Goal: Entertainment & Leisure: Consume media (video, audio)

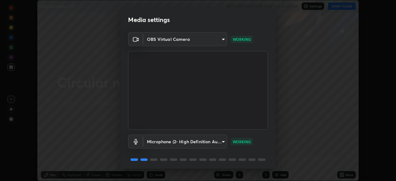
scroll to position [22, 0]
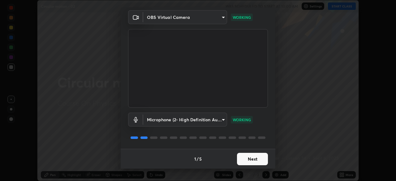
click at [245, 157] on button "Next" at bounding box center [252, 159] width 31 height 12
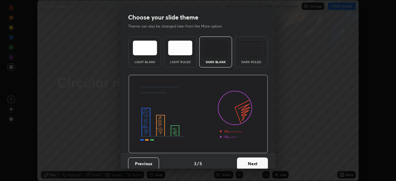
click at [245, 159] on button "Next" at bounding box center [252, 164] width 31 height 12
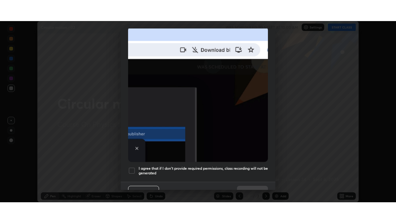
scroll to position [148, 0]
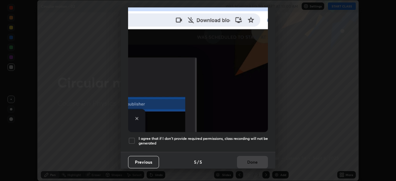
click at [240, 139] on h5 "I agree that if I don't provide required permissions, class recording will not …" at bounding box center [203, 141] width 129 height 10
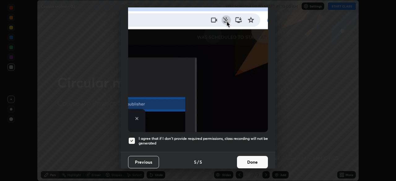
click at [251, 162] on button "Done" at bounding box center [252, 162] width 31 height 12
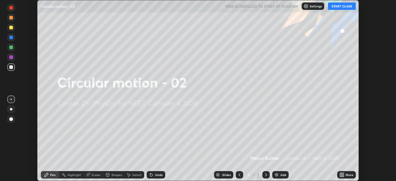
click at [343, 174] on icon at bounding box center [343, 174] width 2 height 2
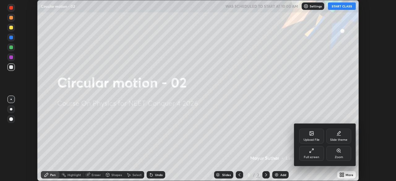
click at [314, 152] on icon at bounding box center [311, 150] width 5 height 5
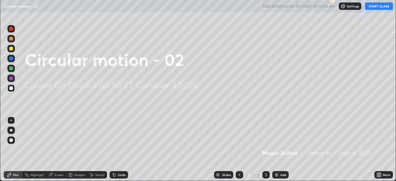
scroll to position [223, 396]
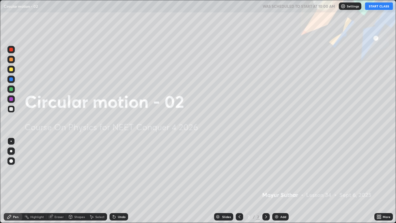
click at [374, 7] on button "START CLASS" at bounding box center [379, 5] width 28 height 7
click at [43, 7] on p "Circular motion - 02" at bounding box center [35, 6] width 34 height 5
click at [172, 4] on div "LIVE Circular motion - 02" at bounding box center [148, 6] width 289 height 12
click at [290, 6] on div "LIVE Circular motion - 02" at bounding box center [148, 6] width 289 height 12
click at [378, 6] on button "End Class" at bounding box center [380, 5] width 25 height 7
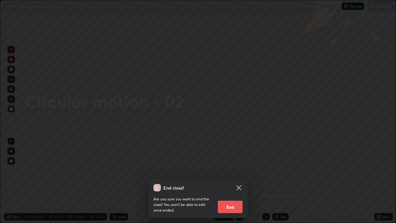
click at [237, 181] on icon at bounding box center [238, 187] width 7 height 7
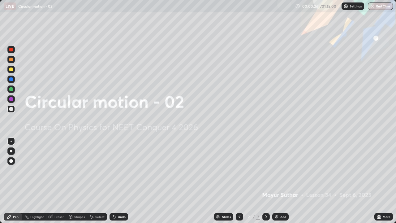
click at [11, 161] on div at bounding box center [11, 161] width 4 height 4
click at [280, 181] on div "Add" at bounding box center [283, 216] width 6 height 3
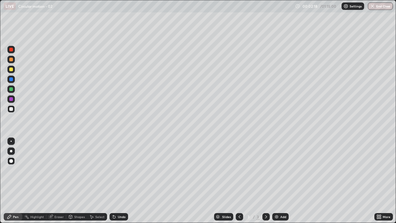
click at [12, 109] on div at bounding box center [11, 109] width 4 height 4
click at [12, 100] on div at bounding box center [11, 99] width 4 height 4
click at [12, 109] on div at bounding box center [11, 109] width 4 height 4
click at [10, 108] on div at bounding box center [11, 109] width 4 height 4
click at [13, 102] on div at bounding box center [10, 98] width 7 height 7
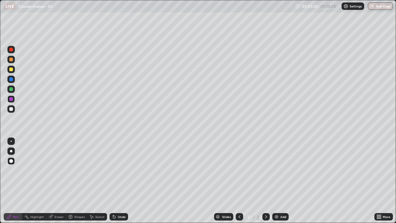
click at [13, 111] on div at bounding box center [10, 108] width 7 height 7
click at [278, 181] on img at bounding box center [276, 216] width 5 height 5
click at [12, 110] on div at bounding box center [11, 109] width 4 height 4
click at [57, 181] on div "Eraser" at bounding box center [56, 216] width 20 height 7
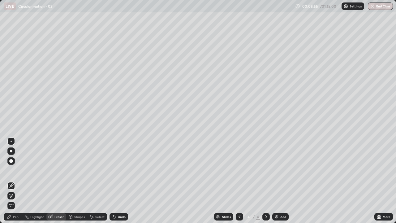
click at [13, 181] on icon at bounding box center [11, 195] width 5 height 5
click at [15, 181] on div "Pen" at bounding box center [16, 216] width 6 height 3
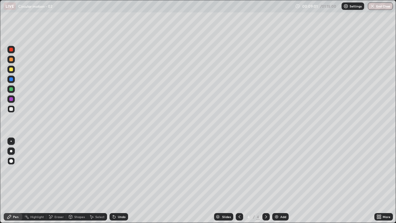
click at [10, 110] on div at bounding box center [11, 109] width 4 height 4
click at [13, 71] on div at bounding box center [11, 69] width 4 height 4
click at [275, 181] on img at bounding box center [276, 216] width 5 height 5
click at [12, 109] on div at bounding box center [11, 109] width 4 height 4
click at [122, 181] on div "Undo" at bounding box center [122, 216] width 8 height 3
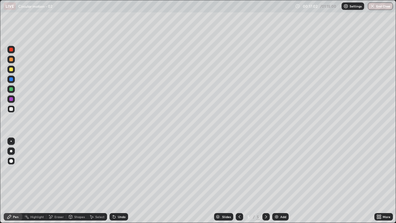
click at [11, 71] on div at bounding box center [10, 69] width 7 height 7
click at [11, 80] on div at bounding box center [11, 79] width 4 height 4
click at [11, 89] on div at bounding box center [11, 89] width 4 height 4
click at [115, 181] on icon at bounding box center [114, 216] width 5 height 5
click at [13, 80] on div at bounding box center [11, 79] width 4 height 4
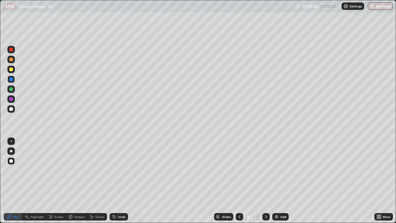
click at [282, 181] on div "Add" at bounding box center [283, 216] width 6 height 3
click at [11, 108] on div at bounding box center [11, 109] width 4 height 4
click at [11, 99] on div at bounding box center [11, 99] width 4 height 4
click at [239, 181] on icon at bounding box center [239, 216] width 5 height 5
click at [265, 181] on icon at bounding box center [266, 216] width 5 height 5
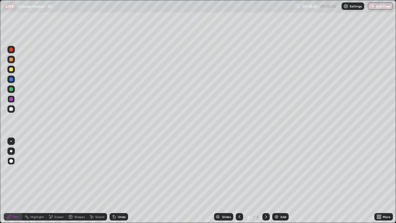
click at [11, 89] on div at bounding box center [11, 89] width 4 height 4
click at [11, 99] on div at bounding box center [11, 99] width 4 height 4
click at [11, 109] on div at bounding box center [11, 109] width 4 height 4
click at [12, 109] on div at bounding box center [11, 109] width 4 height 4
click at [13, 98] on div at bounding box center [11, 99] width 4 height 4
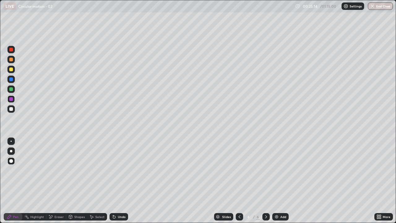
click at [12, 90] on div at bounding box center [11, 89] width 4 height 4
click at [9, 89] on div at bounding box center [11, 89] width 4 height 4
click at [59, 181] on div "Eraser" at bounding box center [58, 216] width 9 height 3
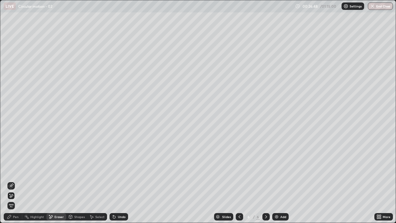
click at [14, 181] on div at bounding box center [10, 195] width 7 height 7
click at [14, 181] on div "Pen" at bounding box center [16, 216] width 6 height 3
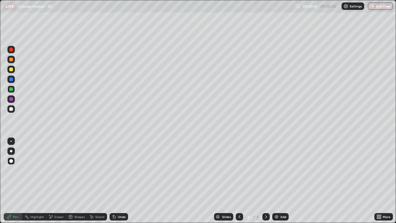
click at [11, 109] on div at bounding box center [11, 109] width 4 height 4
click at [277, 181] on img at bounding box center [276, 216] width 5 height 5
click at [11, 109] on div at bounding box center [11, 109] width 4 height 4
click at [120, 181] on div "Undo" at bounding box center [122, 216] width 8 height 3
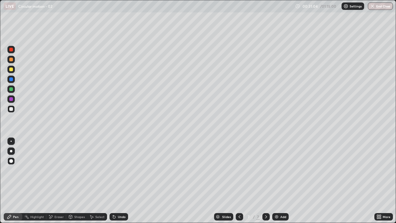
click at [118, 181] on div "Undo" at bounding box center [119, 216] width 19 height 7
click at [15, 90] on div at bounding box center [10, 88] width 7 height 7
click at [116, 181] on icon at bounding box center [114, 216] width 5 height 5
click at [119, 181] on div "Undo" at bounding box center [119, 216] width 19 height 7
click at [116, 181] on div "Undo" at bounding box center [119, 216] width 19 height 7
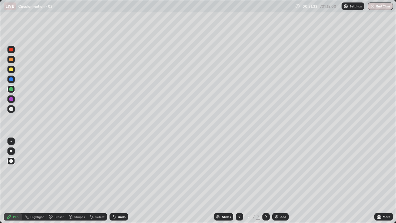
click at [113, 181] on icon at bounding box center [113, 215] width 1 height 1
click at [115, 181] on div "Undo" at bounding box center [119, 216] width 19 height 7
click at [115, 181] on icon at bounding box center [114, 216] width 5 height 5
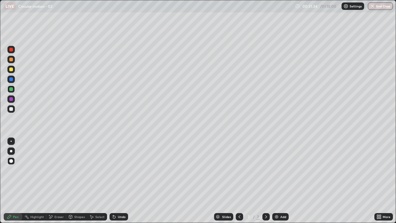
click at [113, 181] on icon at bounding box center [113, 215] width 1 height 1
click at [113, 181] on icon at bounding box center [114, 217] width 2 height 2
click at [117, 181] on div "Undo" at bounding box center [119, 216] width 19 height 7
click at [118, 181] on div "Undo" at bounding box center [119, 216] width 19 height 7
click at [119, 181] on div "Undo" at bounding box center [119, 216] width 19 height 7
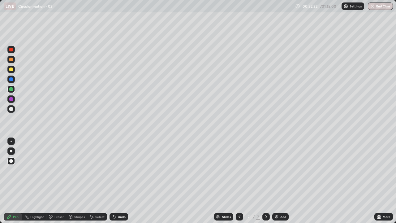
click at [10, 108] on div at bounding box center [11, 109] width 4 height 4
click at [121, 181] on div "Undo" at bounding box center [122, 216] width 8 height 3
click at [119, 181] on div "Undo" at bounding box center [122, 216] width 8 height 3
click at [122, 181] on div "Undo" at bounding box center [122, 216] width 8 height 3
click at [118, 181] on div "Undo" at bounding box center [122, 216] width 8 height 3
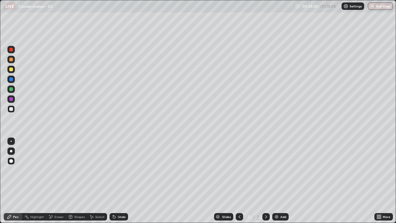
click at [11, 99] on div at bounding box center [11, 99] width 4 height 4
click at [279, 181] on div "Add" at bounding box center [280, 216] width 16 height 7
click at [10, 110] on div at bounding box center [11, 109] width 4 height 4
click at [12, 90] on div at bounding box center [11, 89] width 4 height 4
click at [120, 181] on div "Undo" at bounding box center [122, 216] width 8 height 3
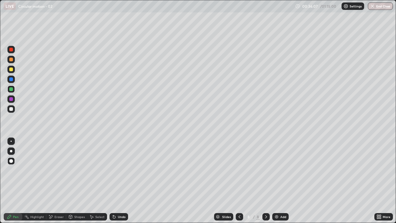
click at [11, 80] on div at bounding box center [11, 79] width 4 height 4
click at [11, 102] on div at bounding box center [10, 98] width 7 height 7
click at [119, 181] on div "Undo" at bounding box center [122, 216] width 8 height 3
click at [121, 181] on div "Undo" at bounding box center [122, 216] width 8 height 3
click at [55, 181] on div "Eraser" at bounding box center [56, 216] width 20 height 7
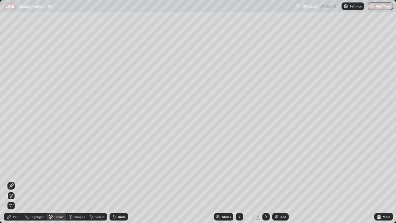
click at [12, 181] on div "Pen" at bounding box center [13, 216] width 19 height 7
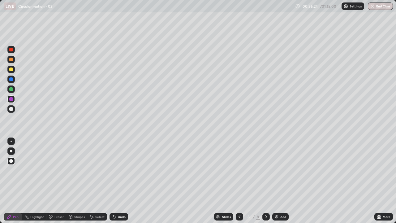
click at [11, 89] on div at bounding box center [11, 89] width 4 height 4
click at [11, 107] on div at bounding box center [11, 109] width 4 height 4
click at [11, 89] on div at bounding box center [11, 89] width 4 height 4
click at [11, 80] on div at bounding box center [11, 79] width 4 height 4
click at [275, 181] on img at bounding box center [276, 216] width 5 height 5
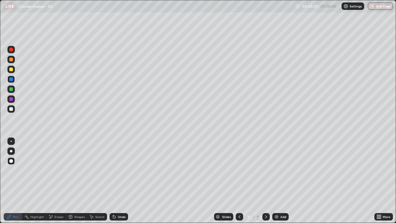
click at [12, 108] on div at bounding box center [11, 109] width 4 height 4
click at [11, 89] on div at bounding box center [11, 89] width 4 height 4
click at [60, 181] on div "Eraser" at bounding box center [58, 216] width 9 height 3
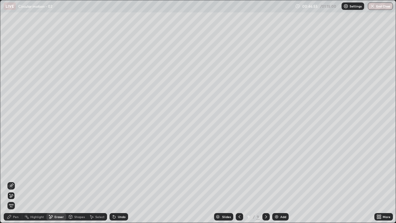
click at [13, 181] on div "Pen" at bounding box center [13, 216] width 19 height 7
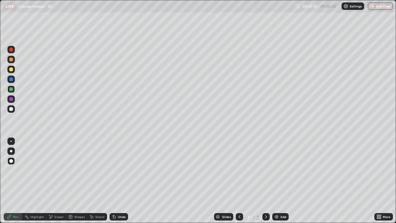
click at [12, 70] on div at bounding box center [11, 69] width 4 height 4
click at [11, 109] on div at bounding box center [11, 109] width 4 height 4
click at [12, 69] on div at bounding box center [11, 69] width 4 height 4
click at [11, 99] on div at bounding box center [11, 99] width 4 height 4
click at [8, 109] on div at bounding box center [10, 108] width 7 height 7
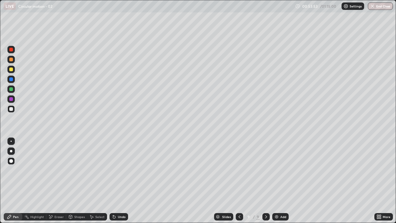
click at [12, 88] on div at bounding box center [11, 89] width 4 height 4
click at [119, 181] on div "Undo" at bounding box center [122, 216] width 8 height 3
click at [279, 181] on div "Add" at bounding box center [280, 216] width 16 height 7
click at [10, 108] on div at bounding box center [11, 109] width 4 height 4
click at [14, 161] on div at bounding box center [10, 160] width 7 height 7
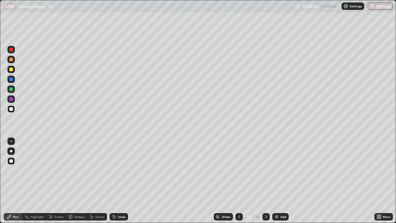
click at [11, 71] on div at bounding box center [11, 69] width 4 height 4
click at [120, 181] on div "Undo" at bounding box center [122, 216] width 8 height 3
click at [8, 109] on div at bounding box center [10, 108] width 7 height 7
click at [11, 90] on div at bounding box center [11, 89] width 4 height 4
click at [280, 181] on div "Add" at bounding box center [280, 216] width 16 height 7
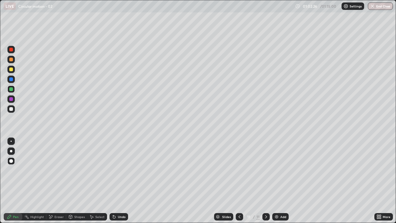
click at [11, 108] on div at bounding box center [11, 109] width 4 height 4
click at [11, 71] on div at bounding box center [10, 69] width 7 height 7
click at [13, 109] on div at bounding box center [11, 109] width 4 height 4
click at [11, 70] on div at bounding box center [11, 69] width 4 height 4
click at [276, 181] on img at bounding box center [276, 216] width 5 height 5
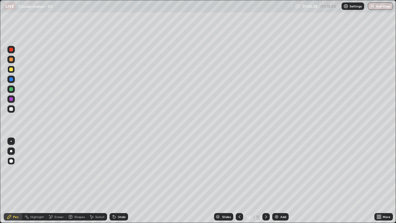
click at [11, 110] on div at bounding box center [11, 109] width 4 height 4
click at [11, 89] on div at bounding box center [11, 89] width 4 height 4
click at [11, 97] on div at bounding box center [11, 99] width 4 height 4
click at [12, 108] on div at bounding box center [11, 109] width 4 height 4
click at [11, 89] on div at bounding box center [11, 89] width 4 height 4
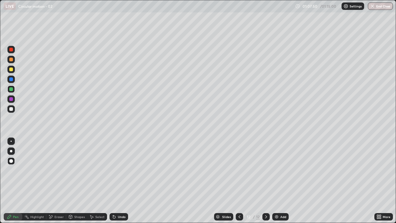
click at [10, 81] on div at bounding box center [11, 79] width 4 height 4
click at [11, 99] on div at bounding box center [11, 99] width 4 height 4
click at [57, 181] on div "Eraser" at bounding box center [58, 216] width 9 height 3
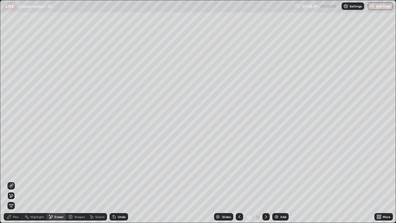
click at [10, 181] on icon at bounding box center [9, 216] width 5 height 5
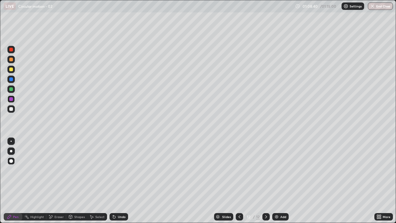
click at [12, 88] on div at bounding box center [11, 89] width 4 height 4
click at [121, 181] on div "Undo" at bounding box center [122, 216] width 8 height 3
click at [11, 78] on div at bounding box center [11, 79] width 4 height 4
click at [56, 181] on div "Eraser" at bounding box center [58, 216] width 9 height 3
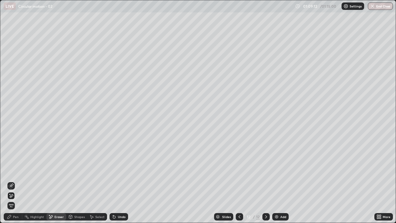
click at [15, 181] on div "Pen" at bounding box center [16, 216] width 6 height 3
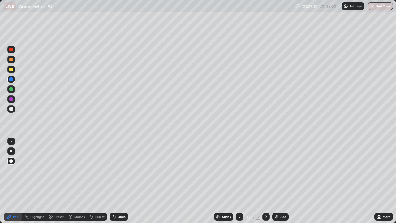
click at [13, 92] on div at bounding box center [10, 88] width 7 height 7
click at [11, 79] on div at bounding box center [11, 79] width 4 height 4
click at [116, 181] on div "Undo" at bounding box center [119, 216] width 19 height 7
click at [113, 181] on icon at bounding box center [114, 217] width 2 height 2
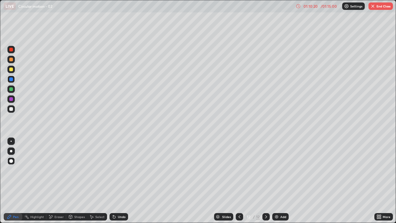
click at [56, 181] on div "Eraser" at bounding box center [58, 216] width 9 height 3
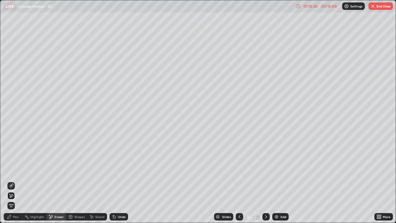
click at [11, 181] on icon at bounding box center [11, 185] width 5 height 5
click at [11, 181] on icon at bounding box center [9, 216] width 5 height 5
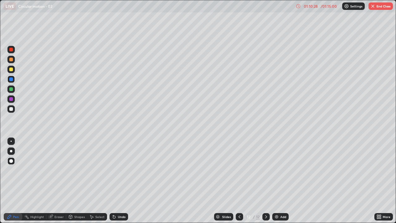
click at [12, 89] on div at bounding box center [11, 89] width 4 height 4
click at [12, 109] on div at bounding box center [11, 109] width 4 height 4
click at [13, 53] on div at bounding box center [10, 49] width 7 height 7
click at [374, 6] on img "button" at bounding box center [372, 6] width 5 height 5
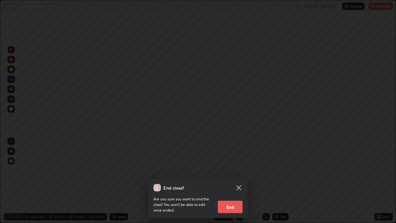
click at [237, 181] on button "End" at bounding box center [230, 207] width 25 height 12
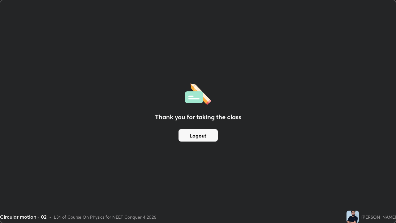
click at [6, 181] on div "Thank you for taking the class Logout" at bounding box center [198, 111] width 396 height 222
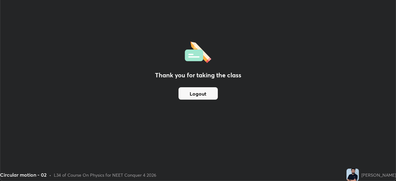
scroll to position [30771, 30555]
